Goal: Check status: Check status

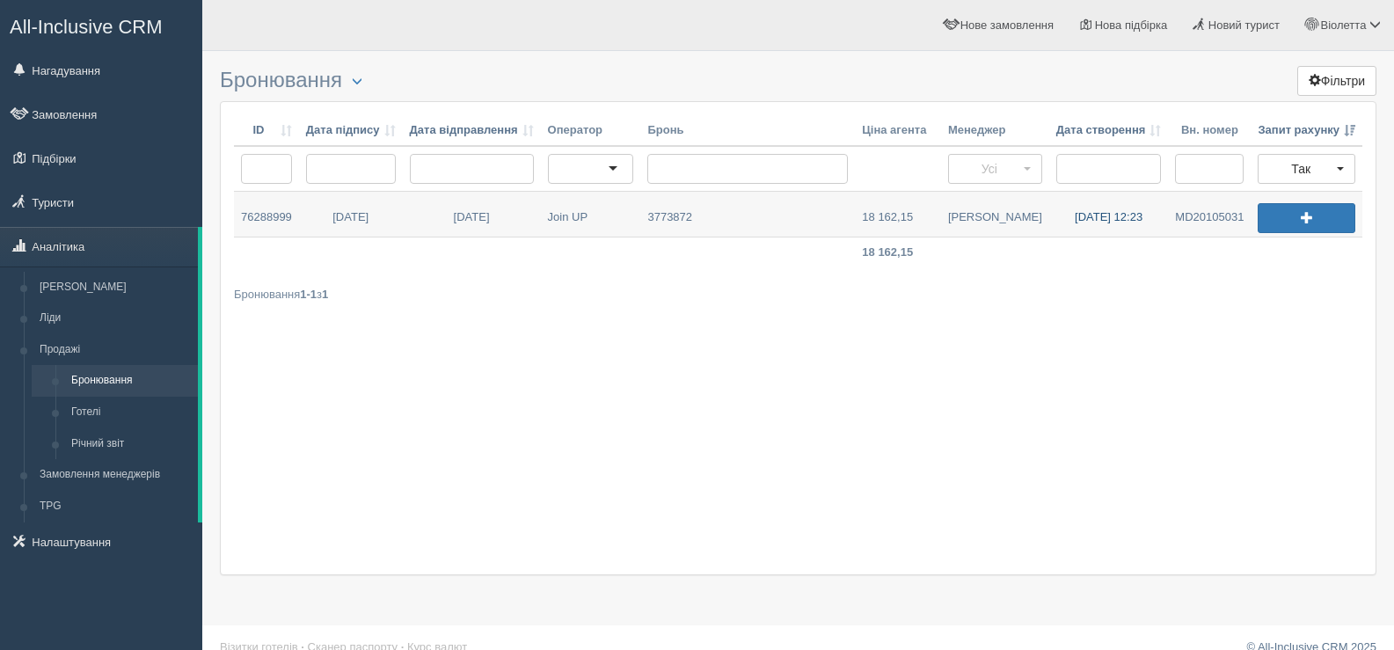
click at [1085, 215] on link "[DATE] 12:23" at bounding box center [1109, 214] width 120 height 45
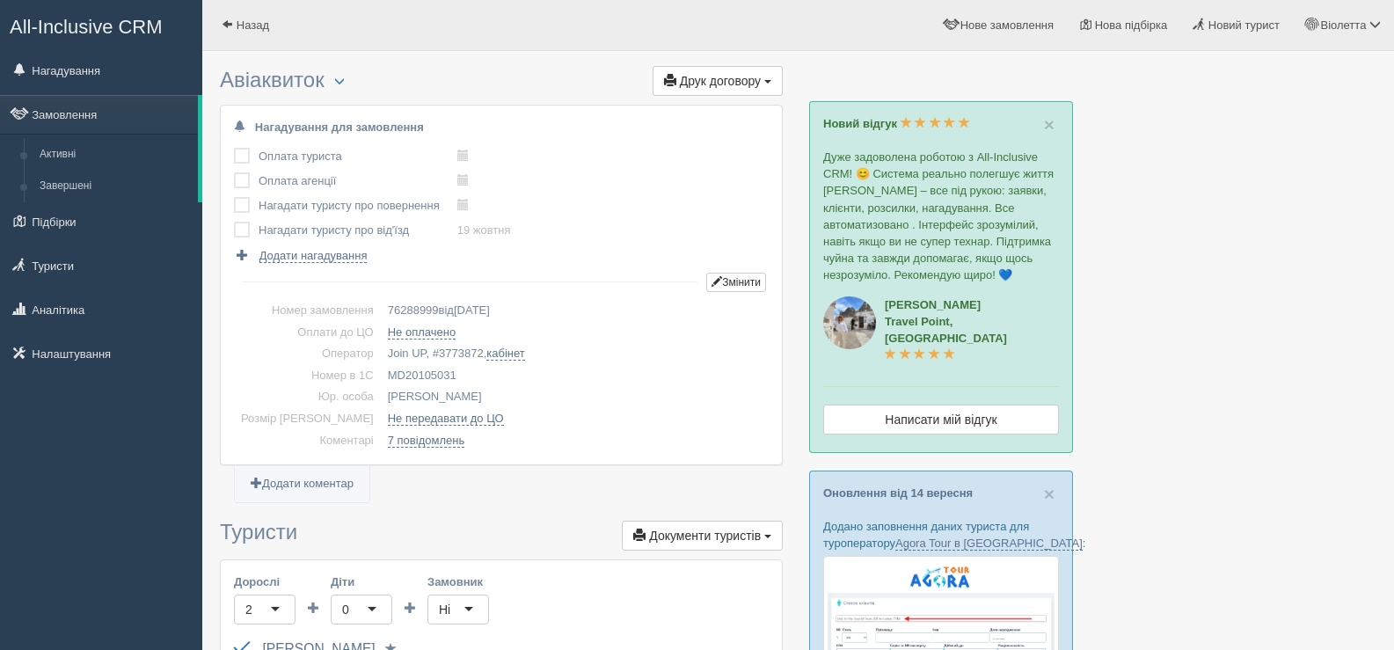
drag, startPoint x: 429, startPoint y: 370, endPoint x: 353, endPoint y: 377, distance: 76.8
click at [381, 377] on td "MD20105031" at bounding box center [575, 376] width 388 height 22
copy td "MD20105031"
click at [224, 20] on span at bounding box center [227, 23] width 11 height 11
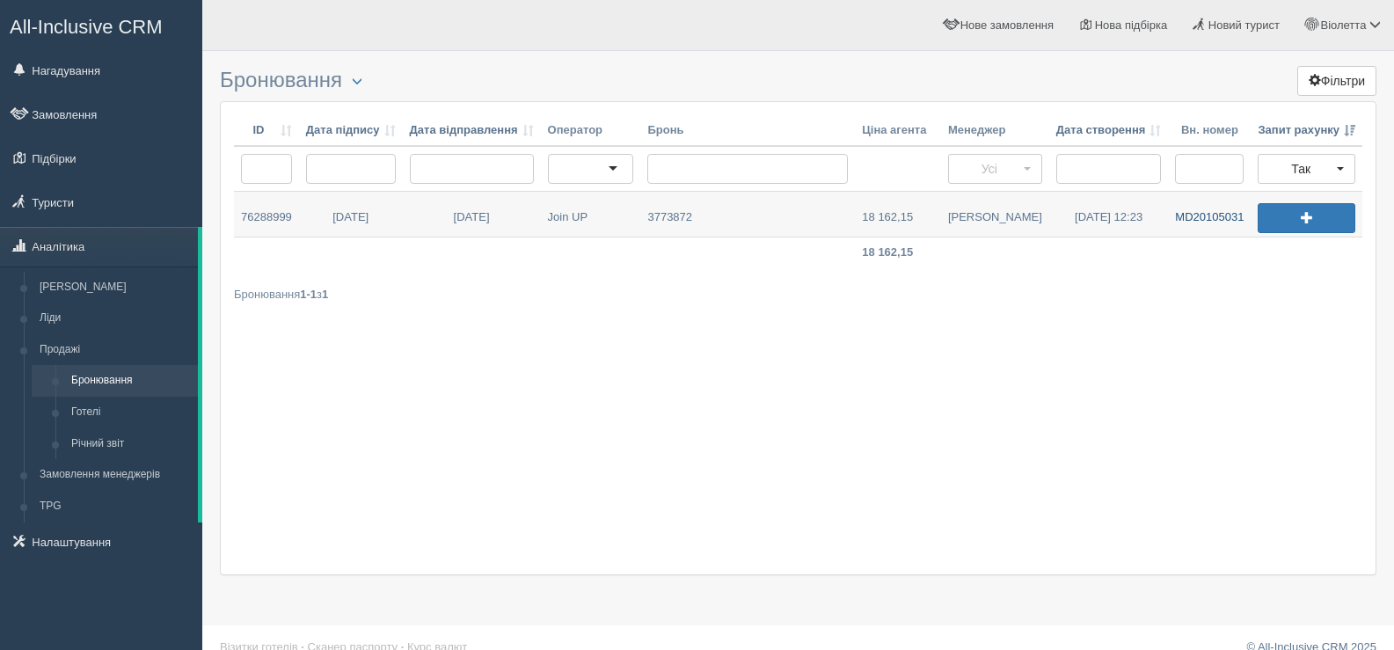
click at [1195, 218] on link "MD20105031" at bounding box center [1209, 214] width 83 height 45
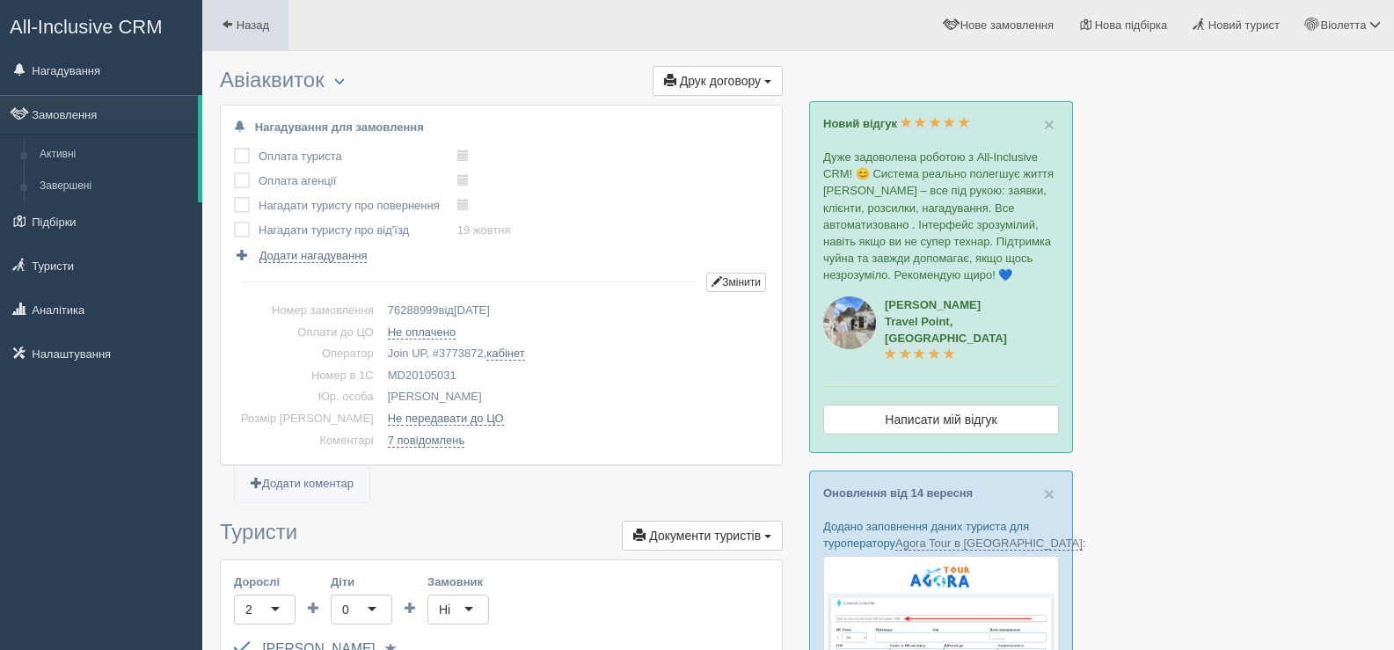
click at [226, 21] on span at bounding box center [227, 23] width 11 height 11
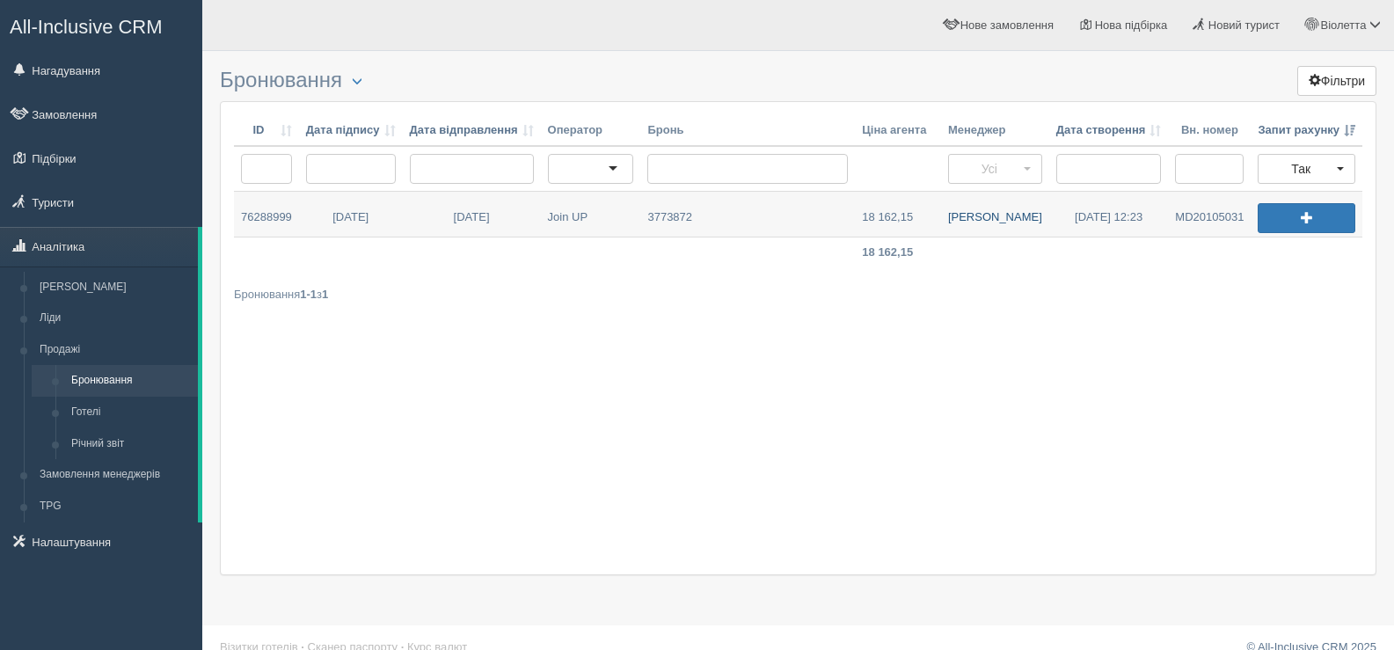
click at [1006, 222] on link "[PERSON_NAME]" at bounding box center [995, 214] width 108 height 45
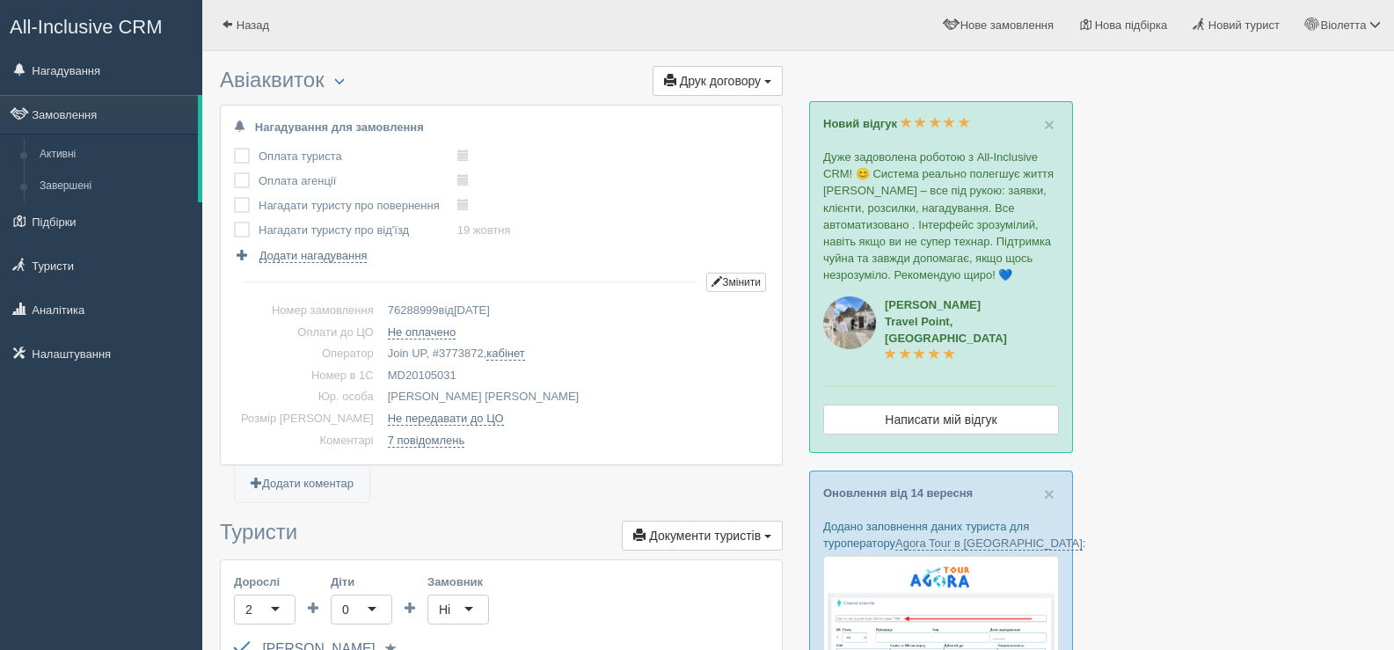
drag, startPoint x: 431, startPoint y: 375, endPoint x: 357, endPoint y: 376, distance: 73.9
click at [381, 376] on td "MD20105031" at bounding box center [575, 376] width 388 height 22
copy td "MD20105031"
click at [229, 18] on span at bounding box center [227, 23] width 11 height 11
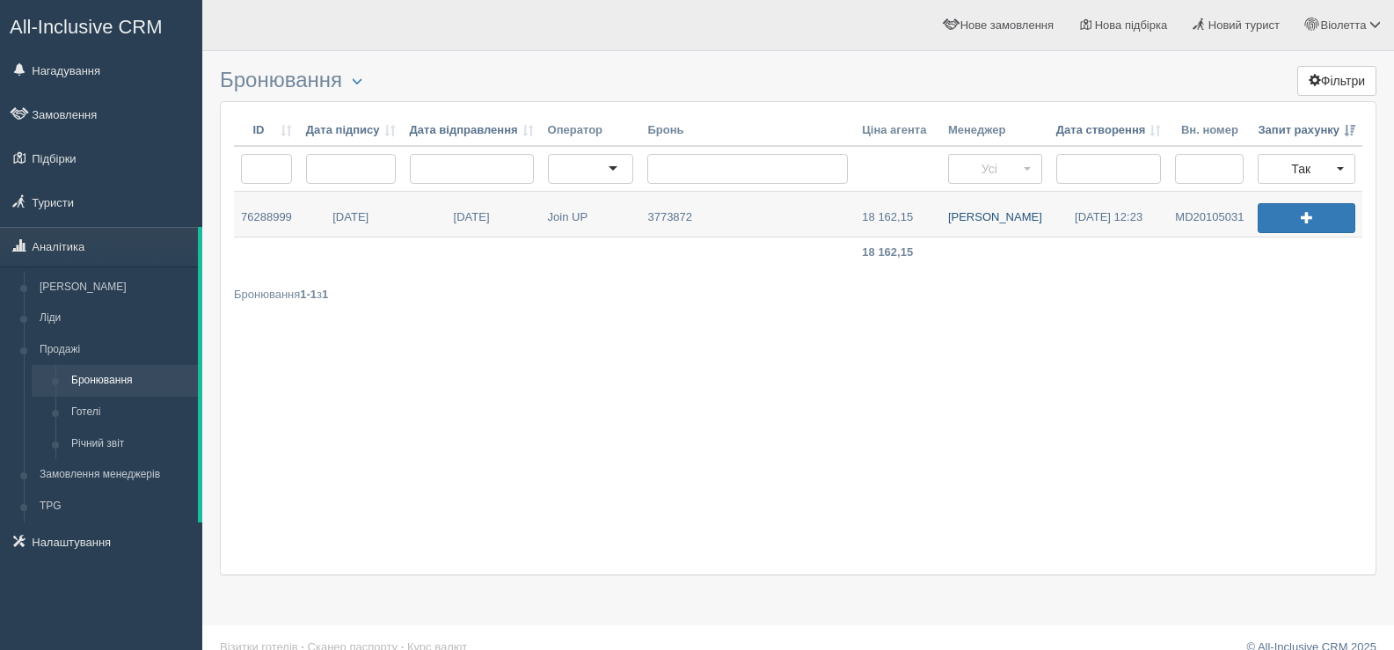
click at [1012, 213] on link "Дмитро З." at bounding box center [995, 214] width 108 height 45
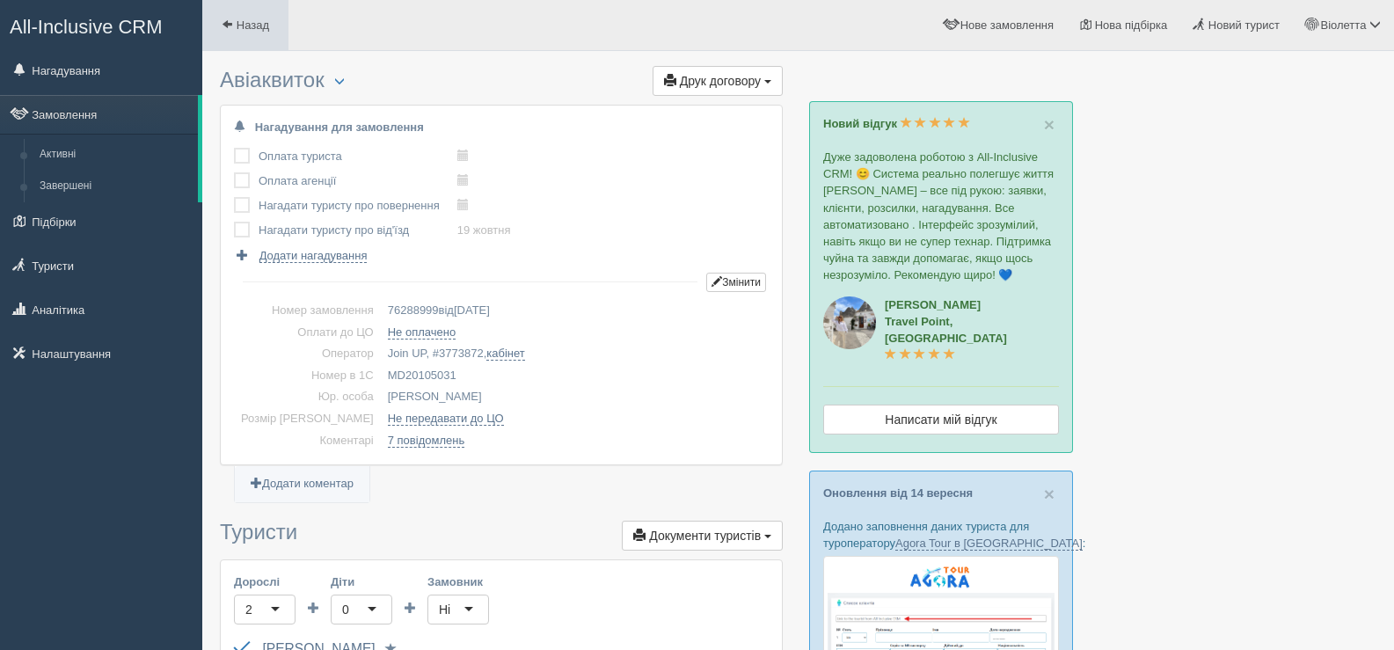
click at [226, 22] on span at bounding box center [227, 23] width 11 height 11
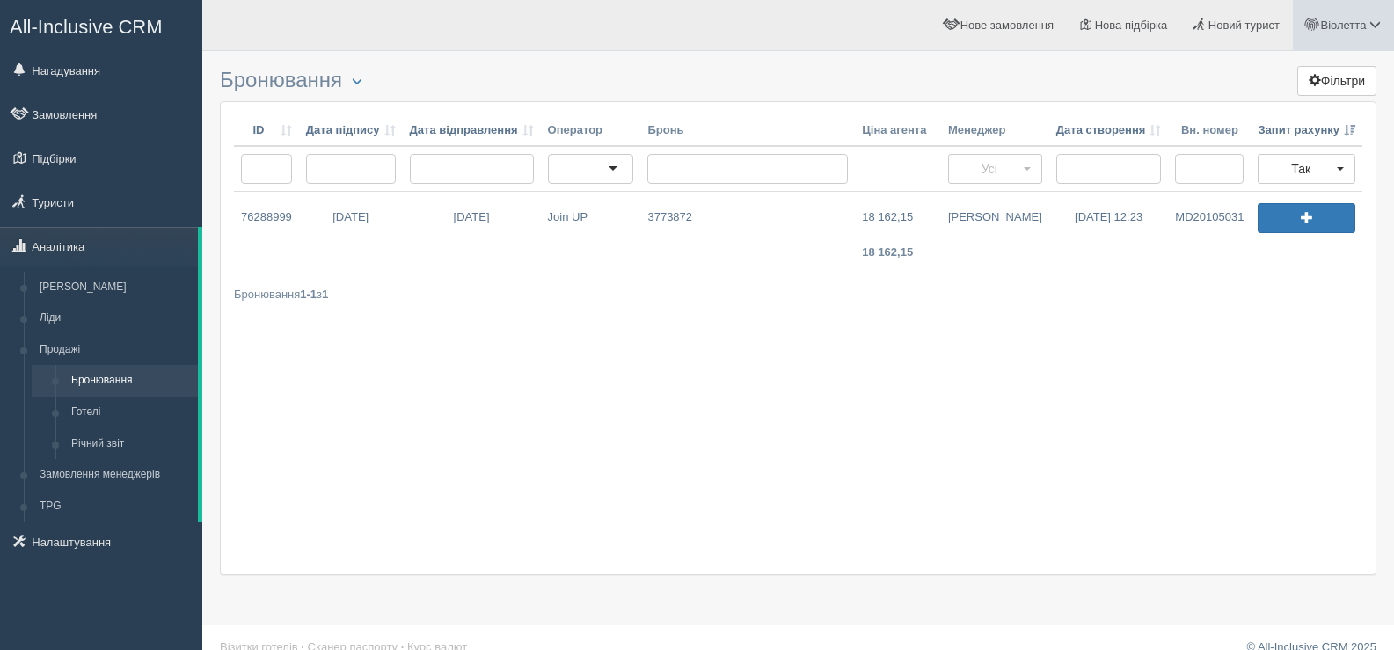
click at [1374, 25] on span at bounding box center [1375, 23] width 11 height 11
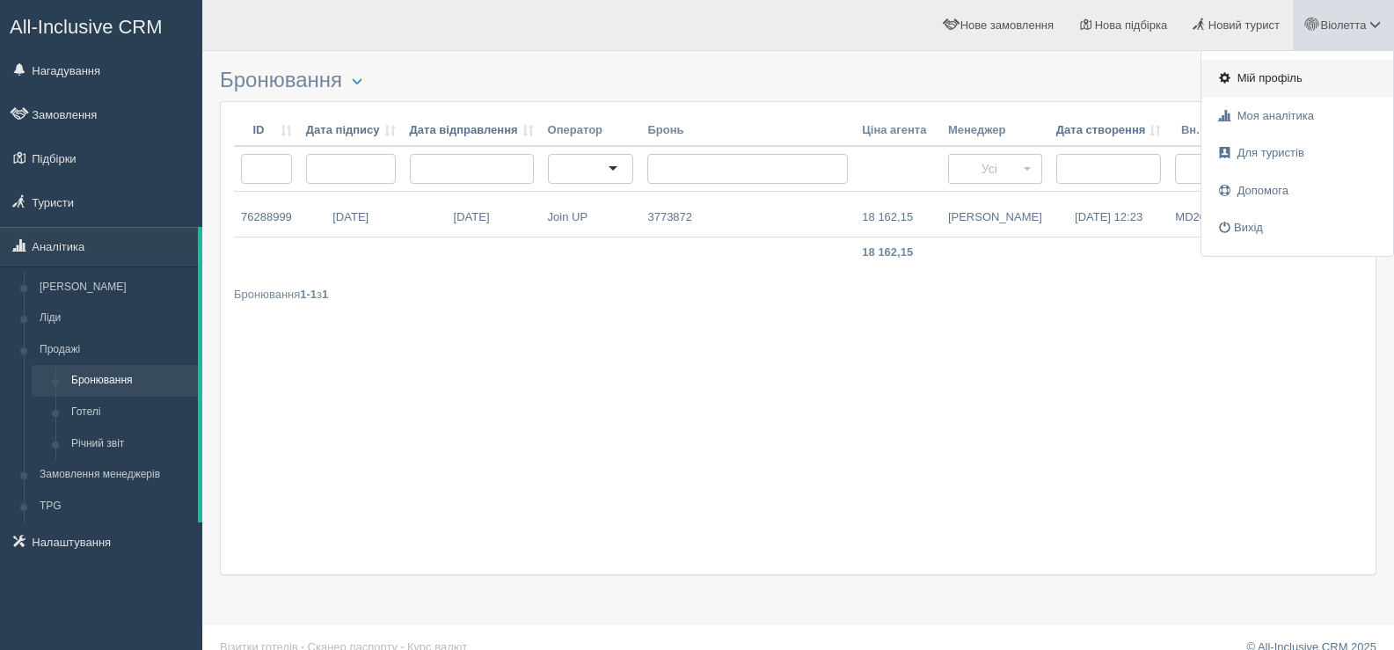
click at [1276, 70] on link "Мій профіль" at bounding box center [1298, 79] width 192 height 38
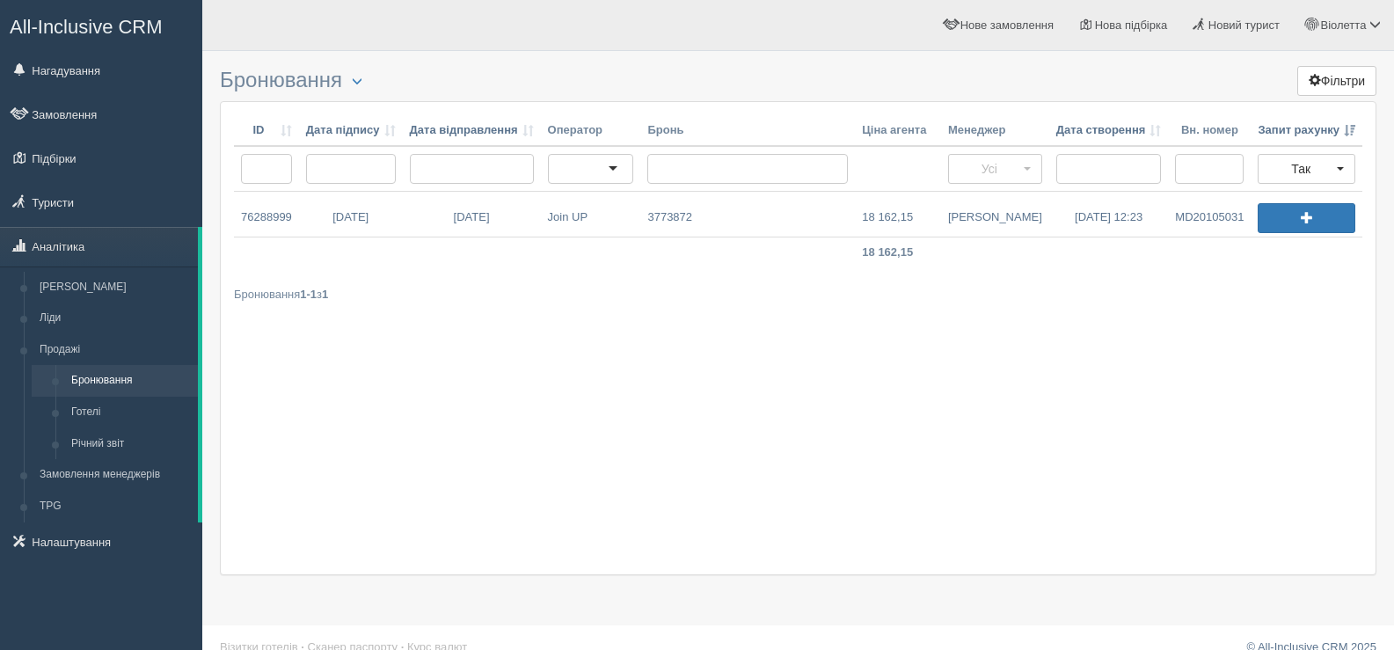
click at [780, 436] on div "ID Дата підпису Дата відправлення Оператор [PERSON_NAME] агента Менеджер Дата с…" at bounding box center [798, 338] width 1157 height 474
click at [1148, 22] on span "Нова підбірка" at bounding box center [1131, 24] width 73 height 13
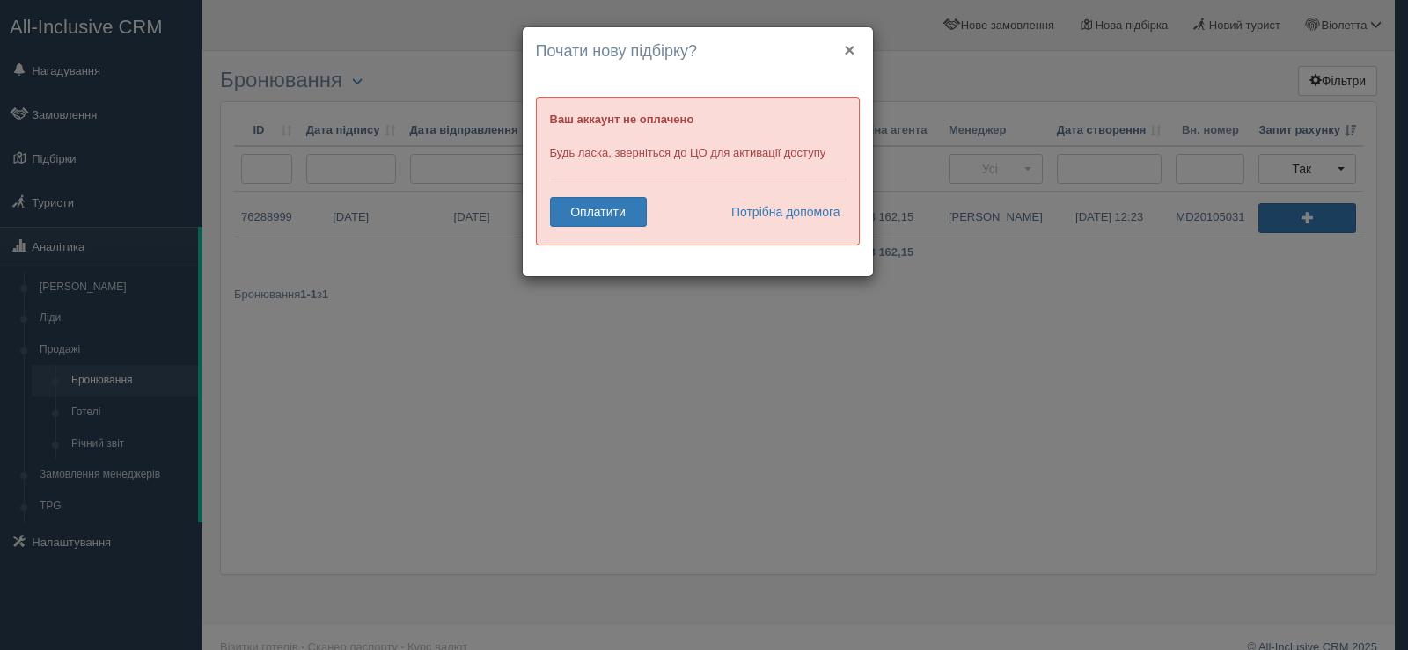
click at [845, 51] on button "×" at bounding box center [849, 49] width 11 height 18
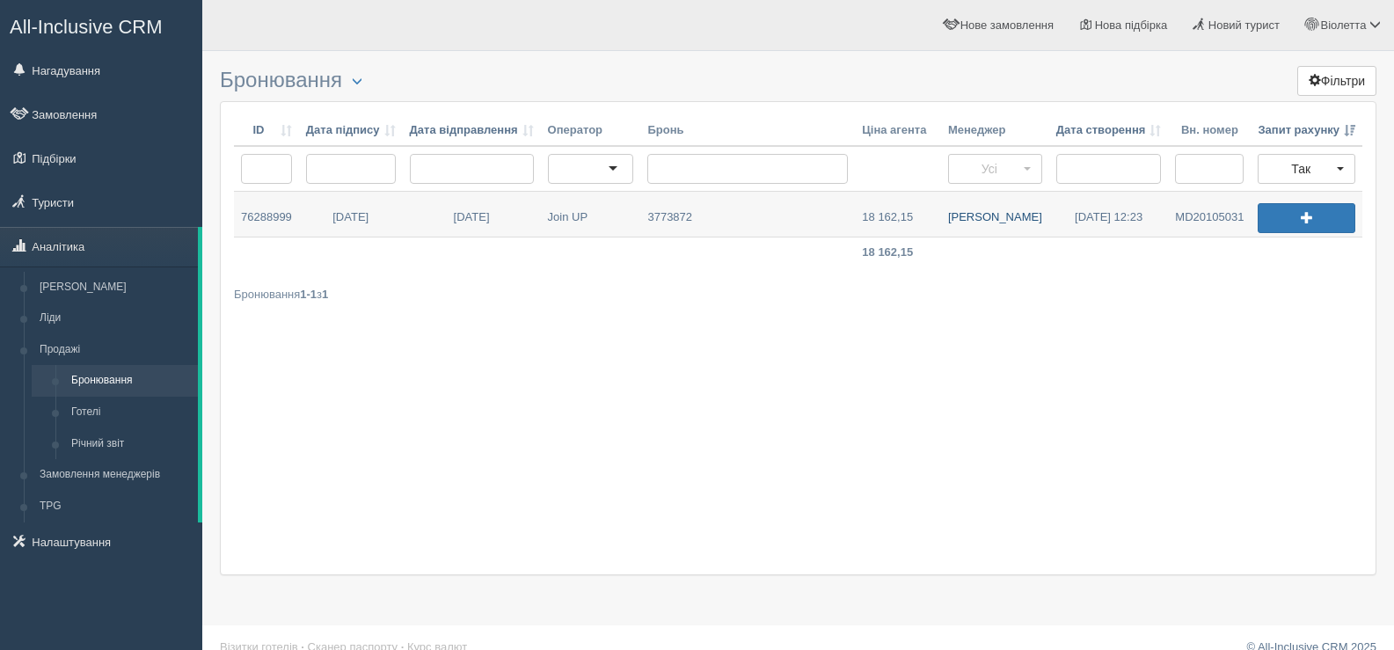
click at [996, 213] on link "Дмитро З." at bounding box center [995, 214] width 108 height 45
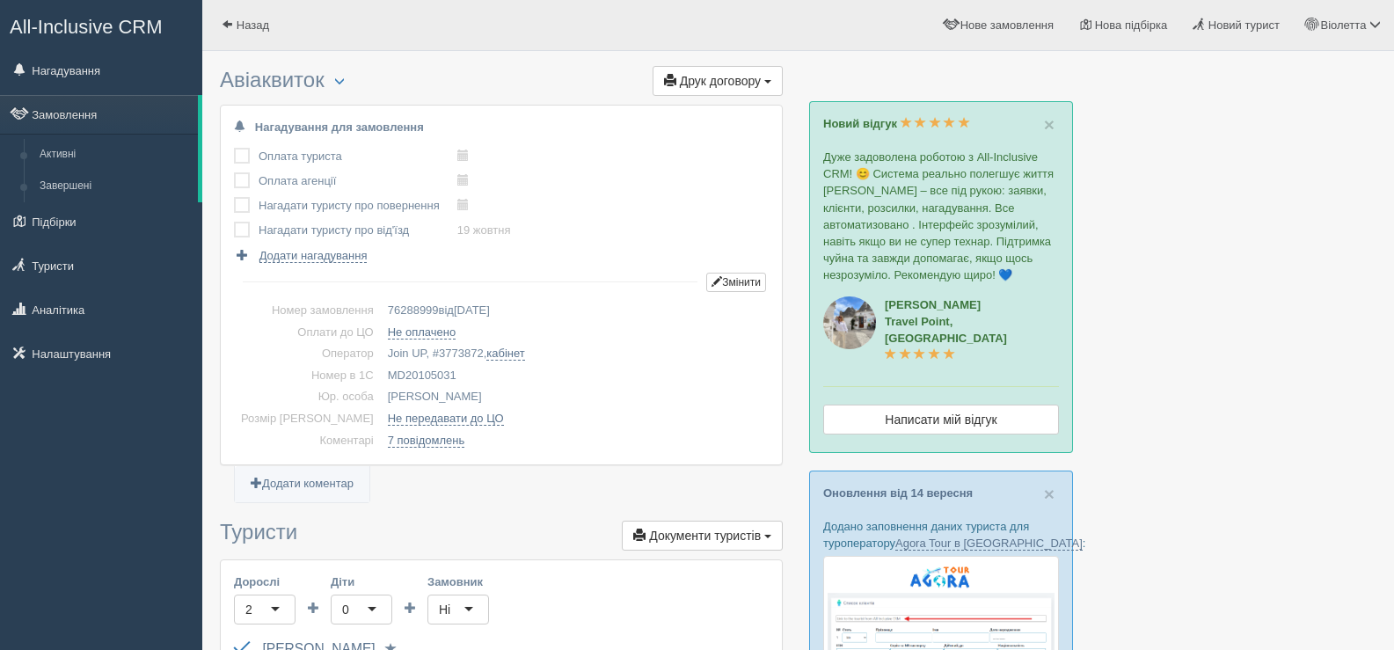
drag, startPoint x: 424, startPoint y: 376, endPoint x: 358, endPoint y: 373, distance: 66.0
click at [381, 373] on td "MD20105031" at bounding box center [575, 376] width 388 height 22
copy td "MD20105031"
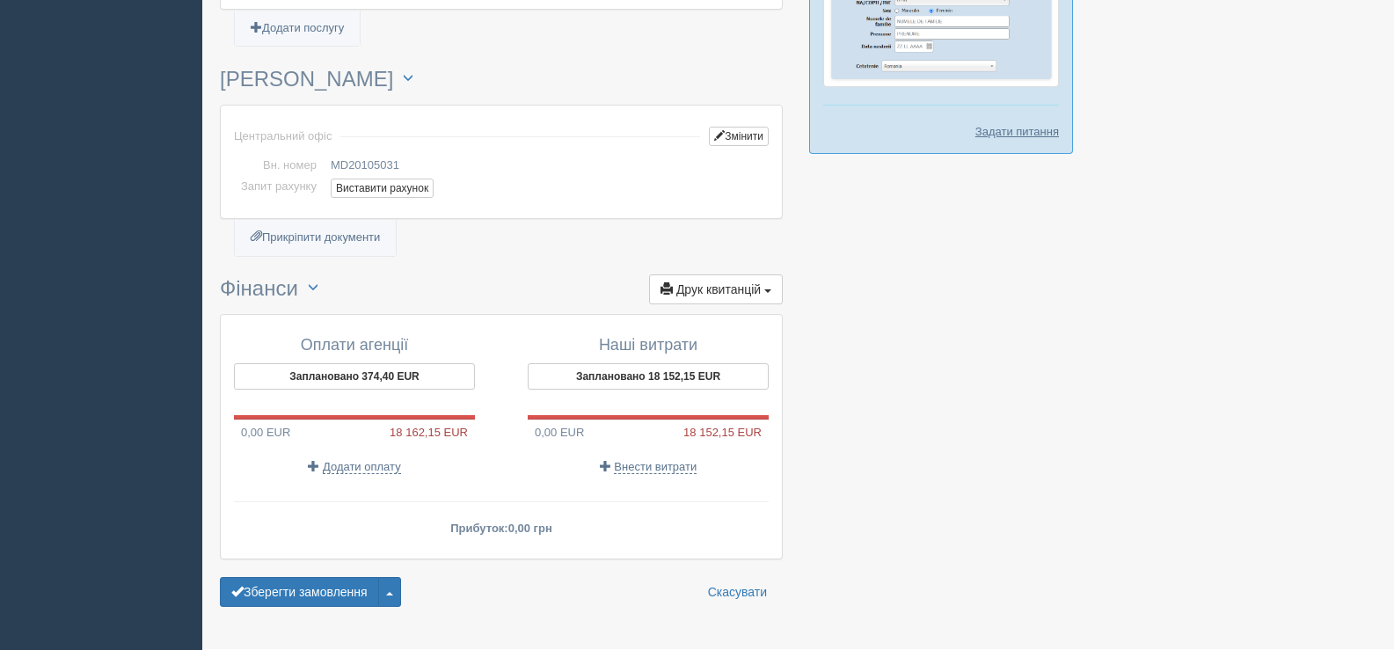
scroll to position [1101, 0]
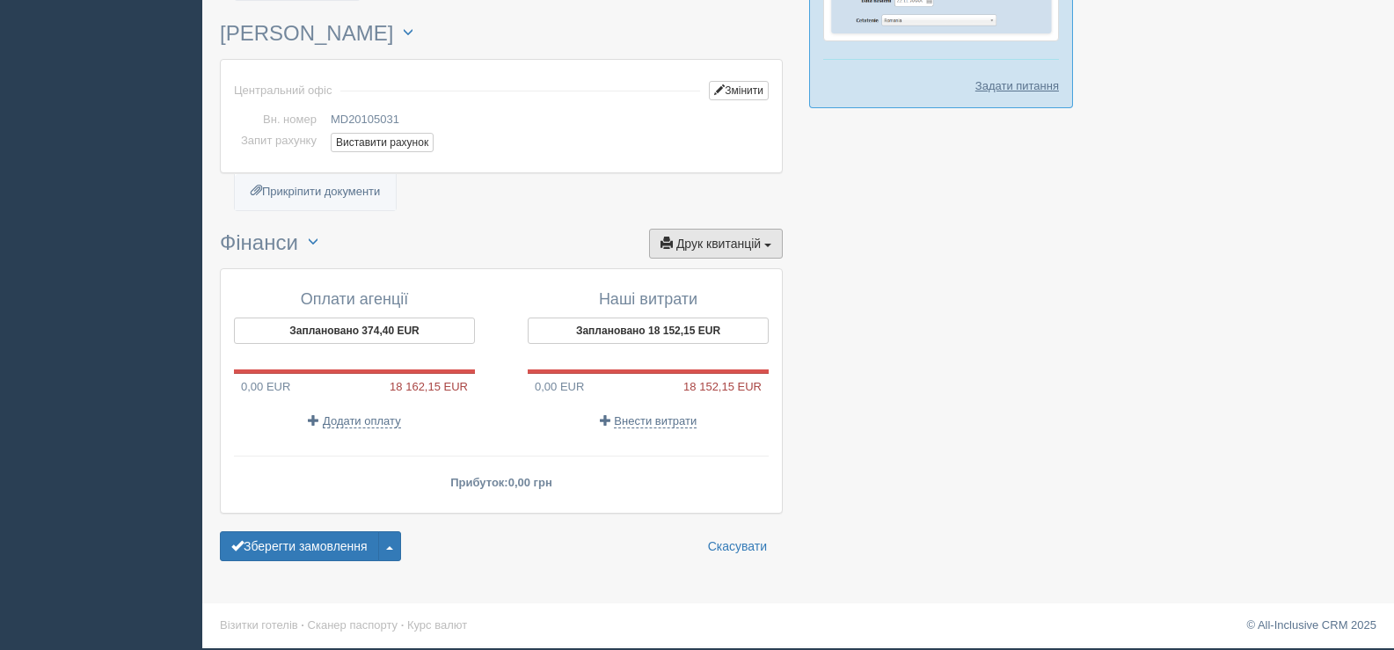
click at [767, 237] on button "Друк квитанцій Друк" at bounding box center [716, 244] width 134 height 30
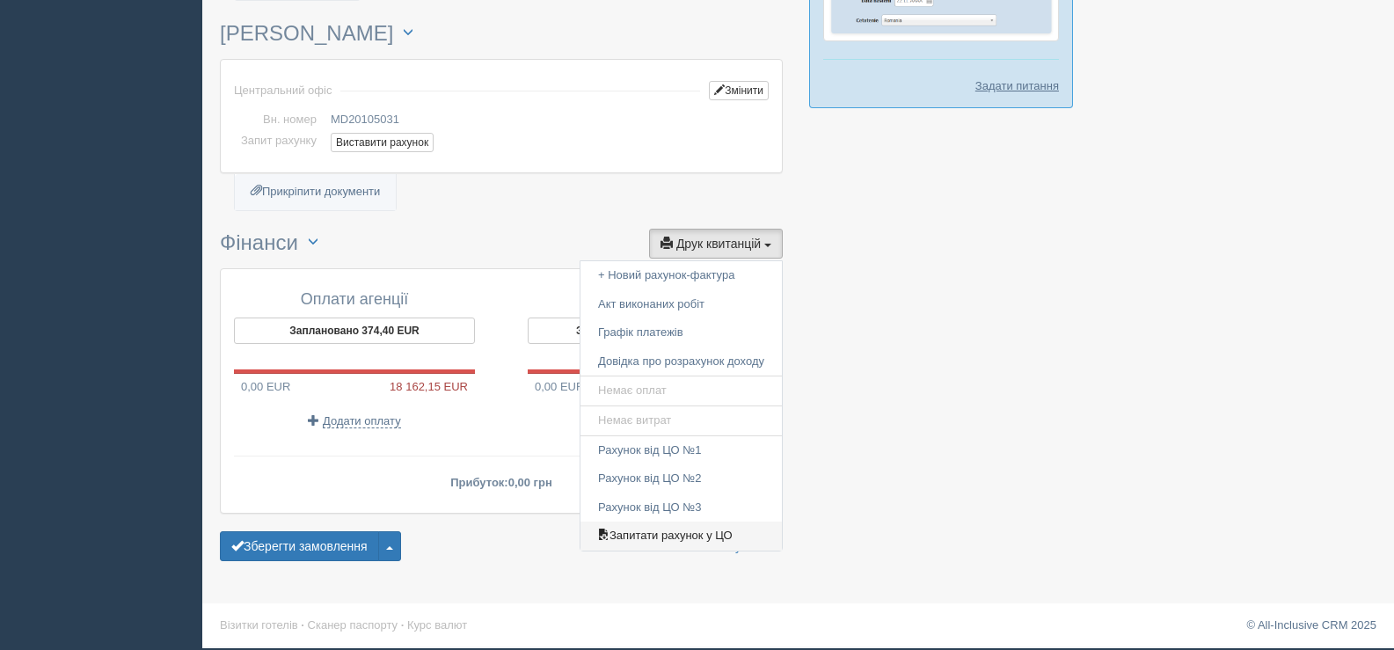
click at [692, 534] on link "Запитати рахунок у ЦО" at bounding box center [681, 536] width 201 height 29
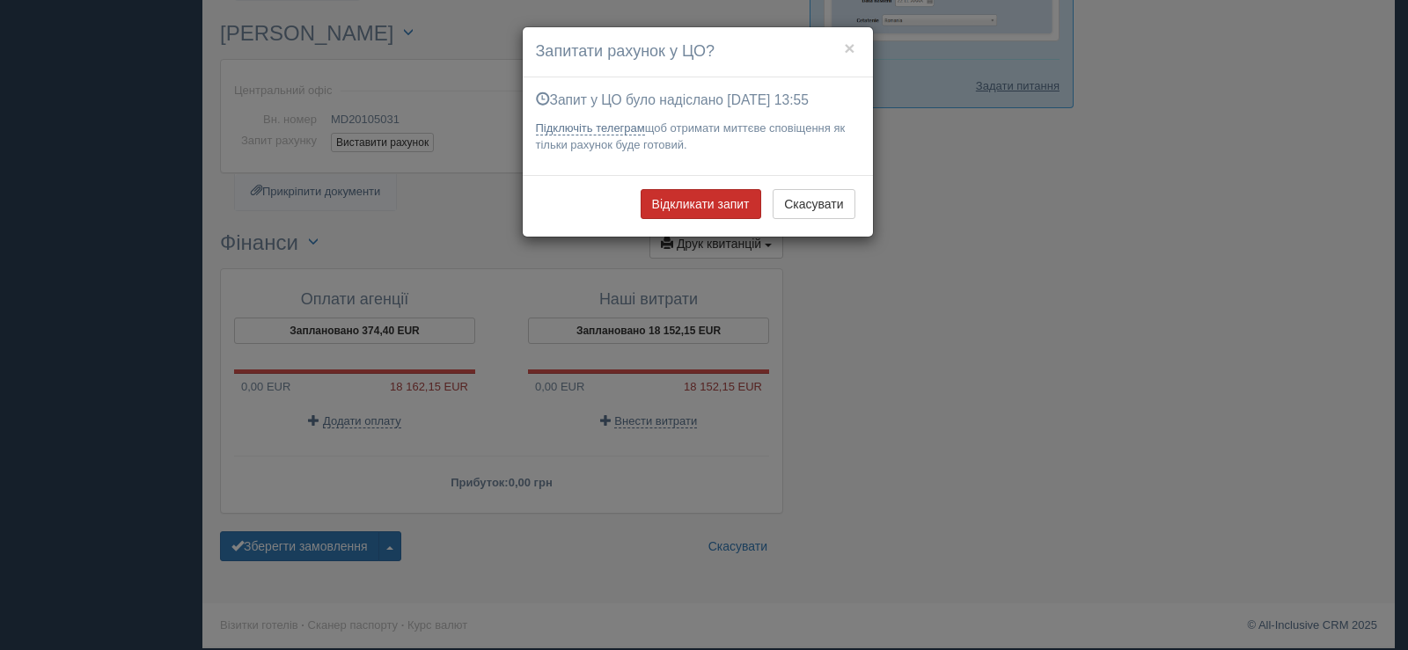
click at [706, 203] on button "Відкликати запит" at bounding box center [700, 204] width 121 height 30
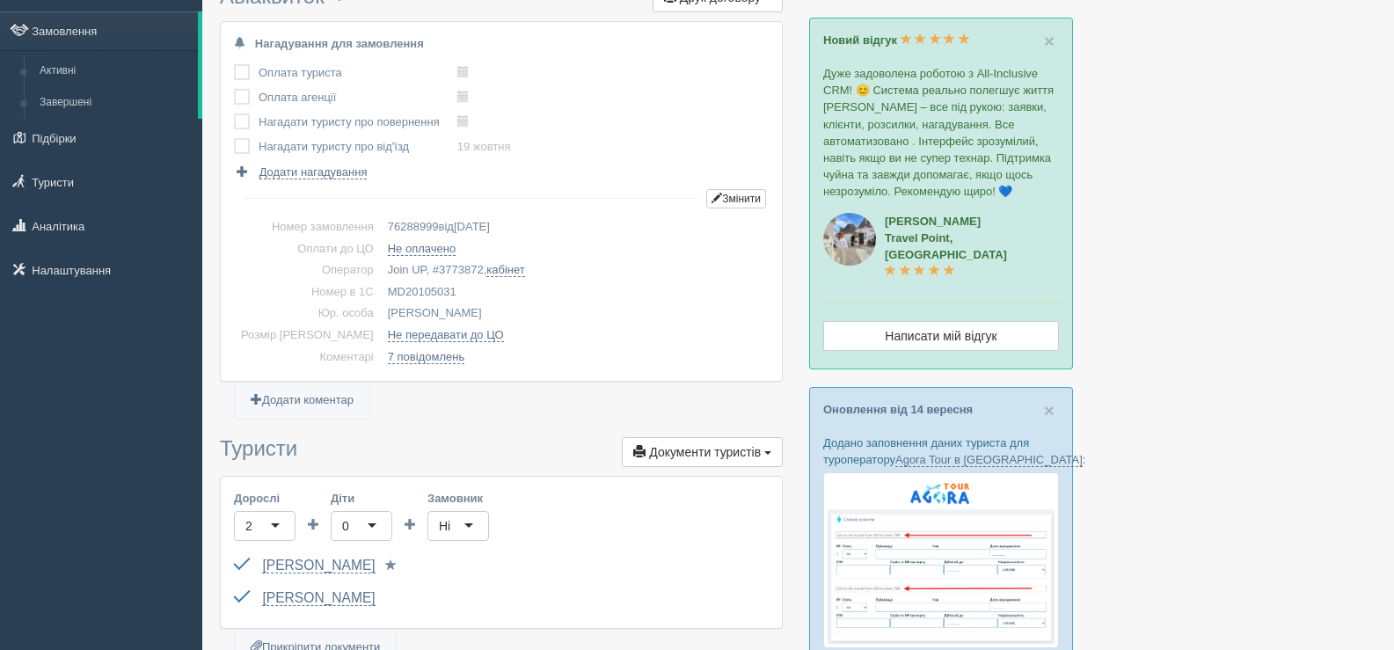
scroll to position [0, 0]
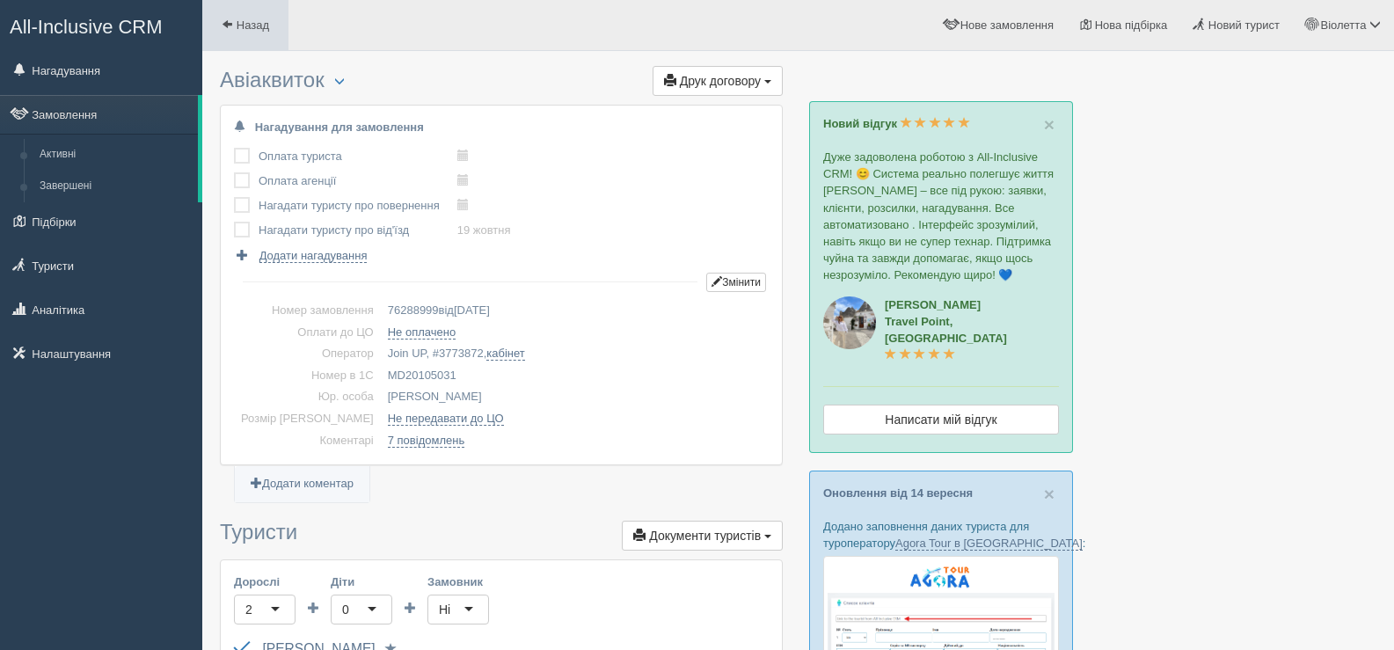
click at [230, 21] on span at bounding box center [227, 23] width 11 height 11
